Goal: Find specific page/section: Find specific page/section

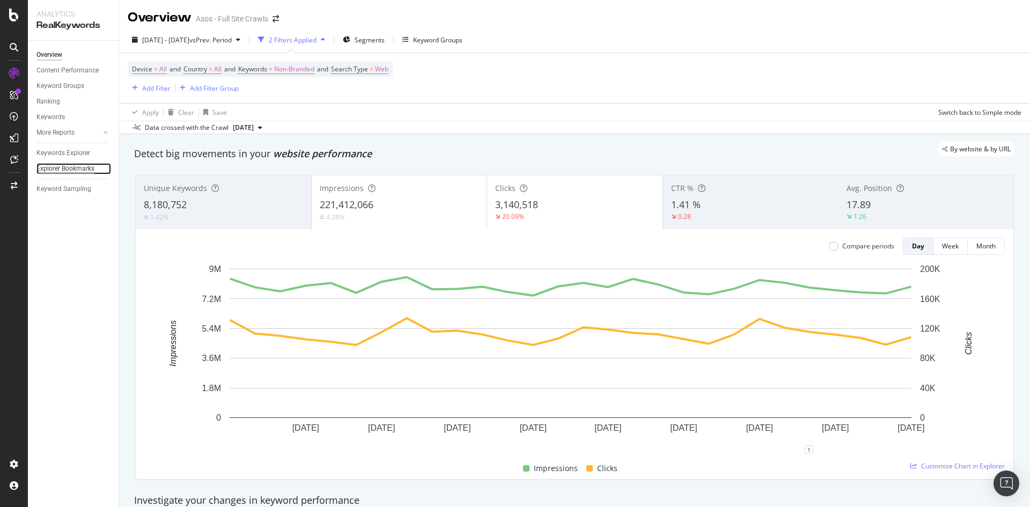
click at [52, 167] on div "Explorer Bookmarks" at bounding box center [65, 168] width 58 height 11
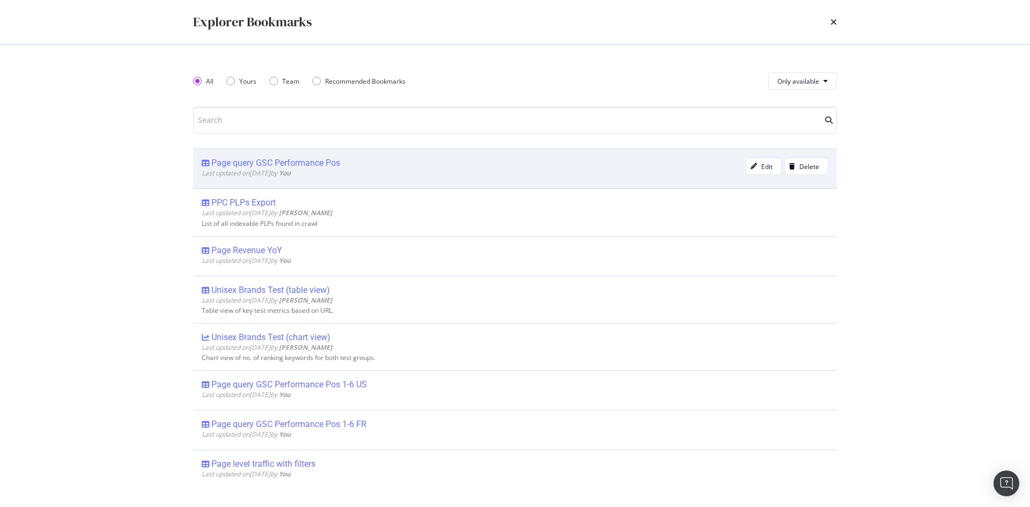
click at [318, 160] on div "Page query GSC Performance Pos" at bounding box center [275, 163] width 129 height 11
